Goal: Navigation & Orientation: Find specific page/section

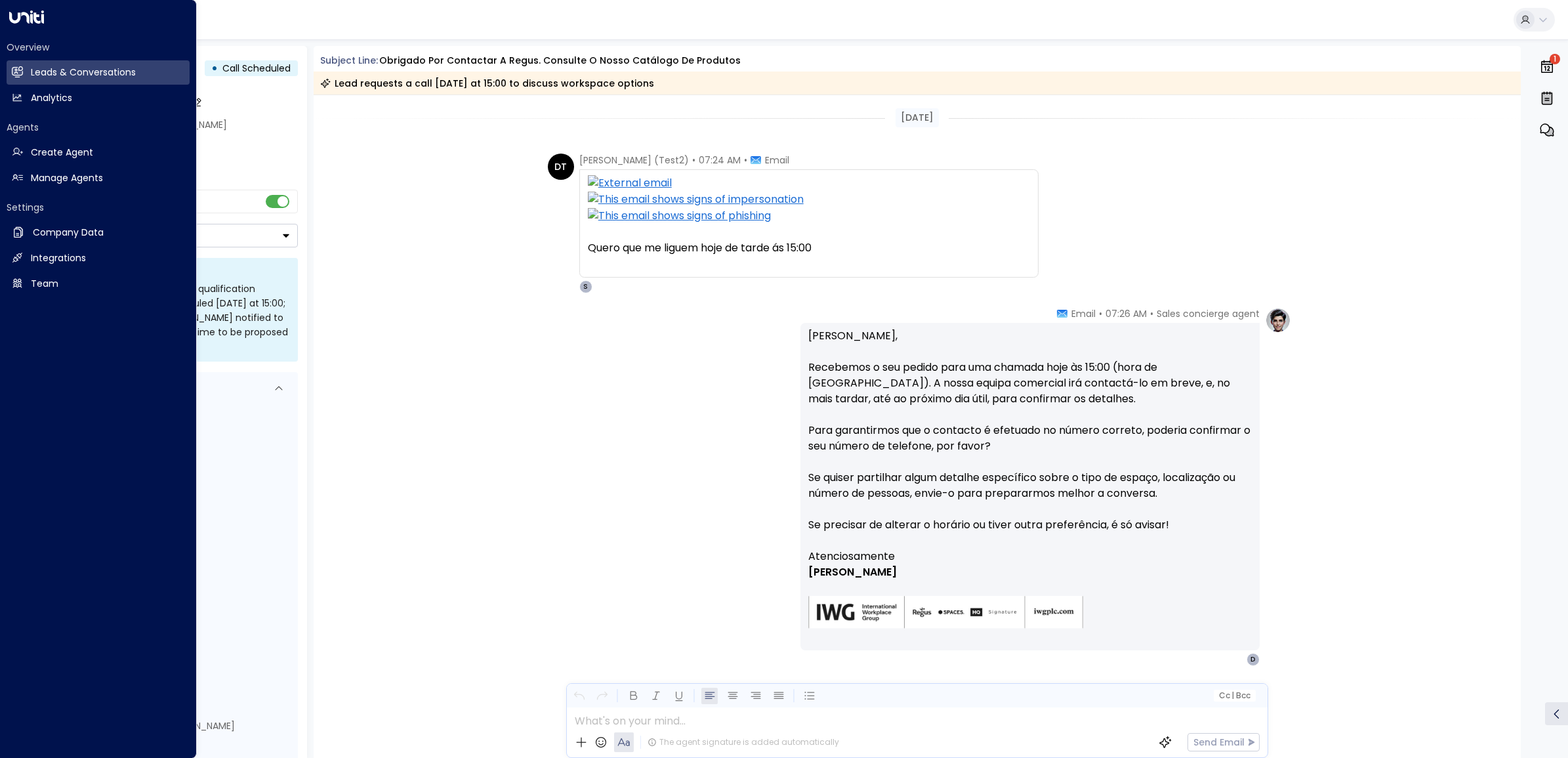
scroll to position [39, 0]
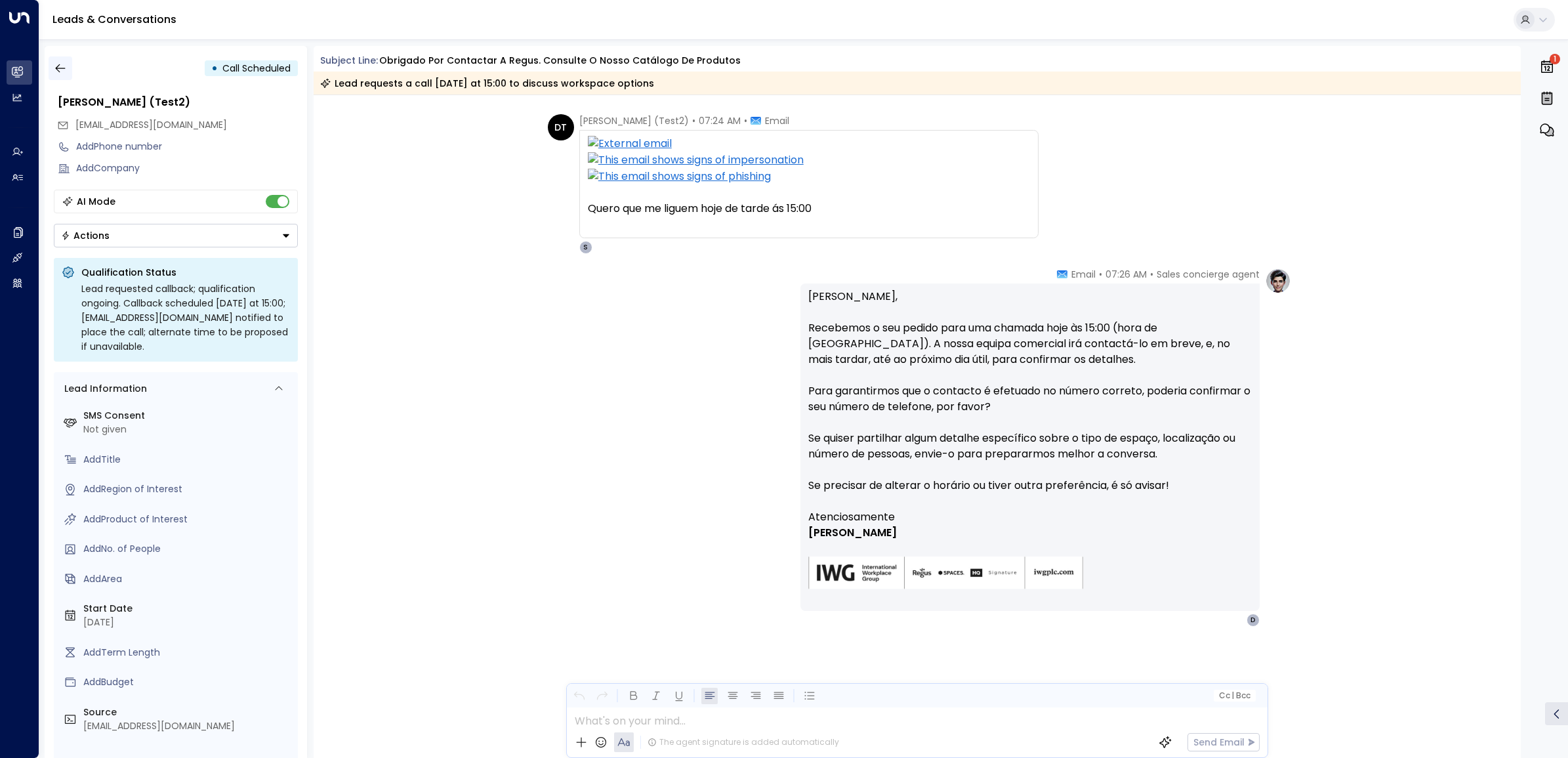
click at [57, 67] on icon "button" at bounding box center [60, 69] width 10 height 8
